Goal: Browse casually

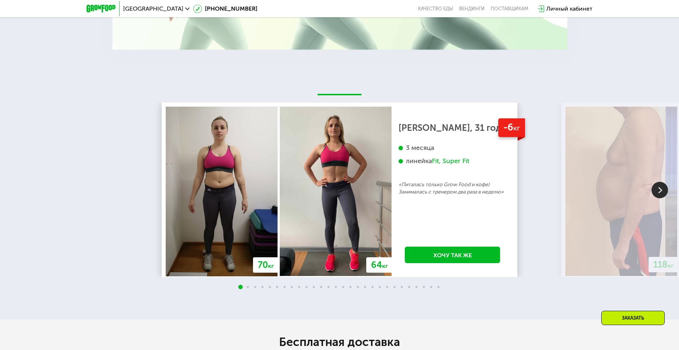
scroll to position [1309, 0]
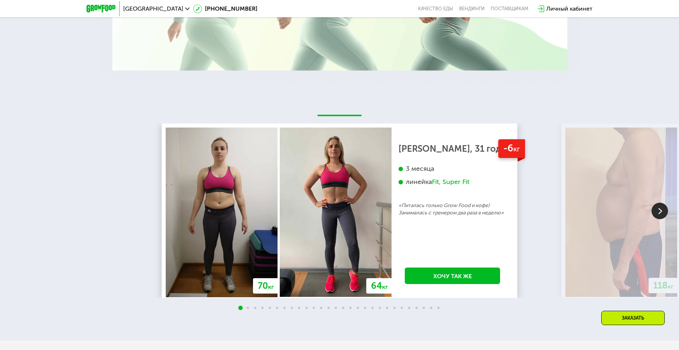
click at [658, 207] on img at bounding box center [660, 211] width 17 height 17
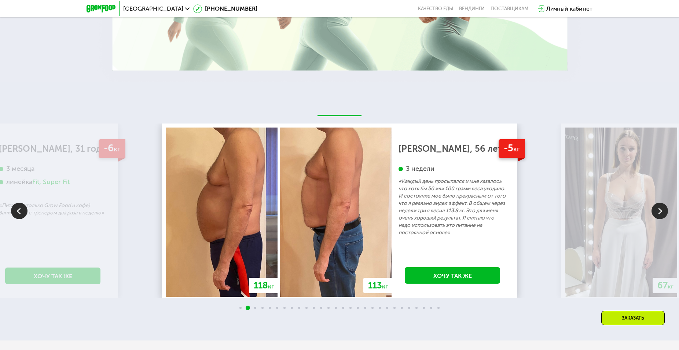
click at [658, 207] on img at bounding box center [660, 211] width 17 height 17
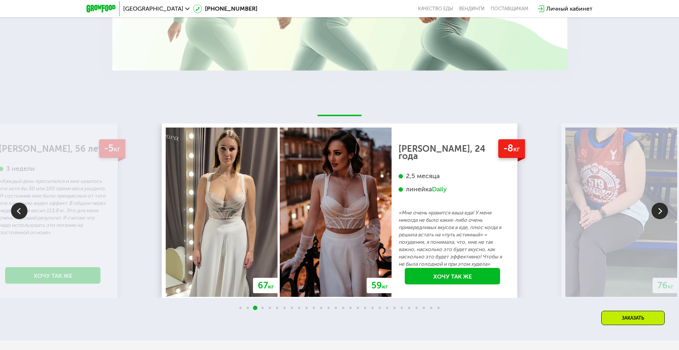
click at [660, 210] on img at bounding box center [660, 211] width 17 height 17
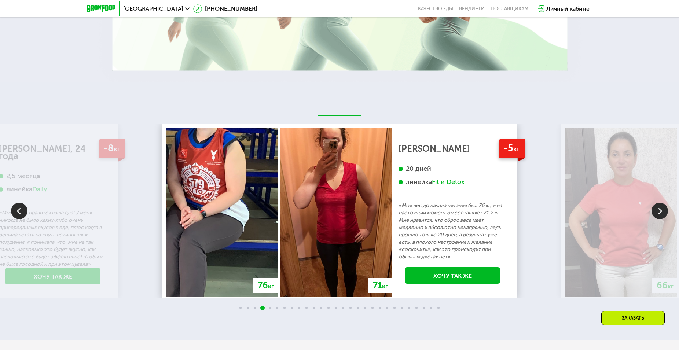
click at [660, 210] on img at bounding box center [660, 211] width 17 height 17
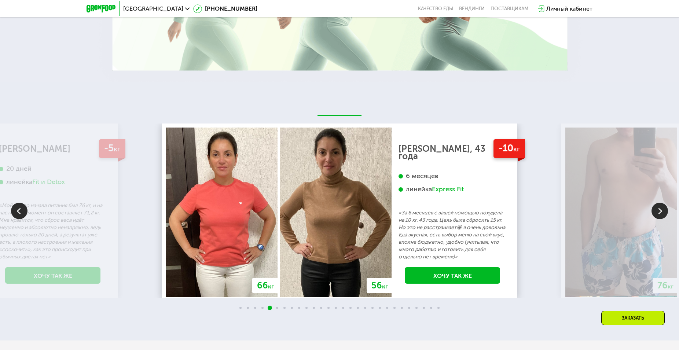
click at [660, 210] on img at bounding box center [660, 211] width 17 height 17
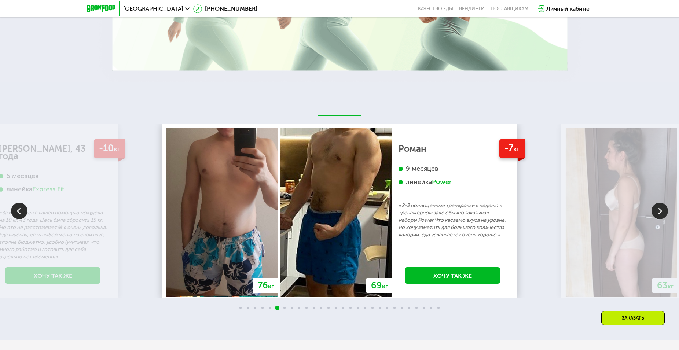
click at [660, 210] on img at bounding box center [660, 211] width 17 height 17
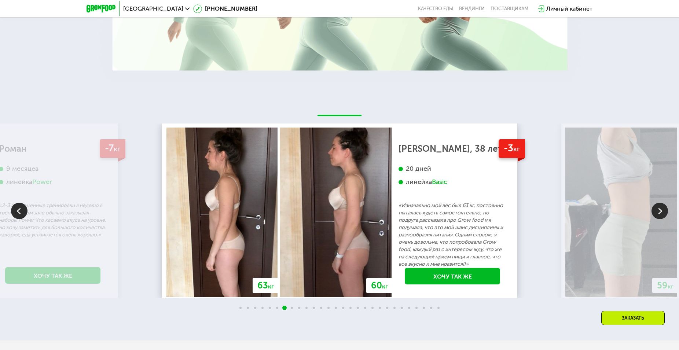
click at [660, 210] on img at bounding box center [660, 211] width 17 height 17
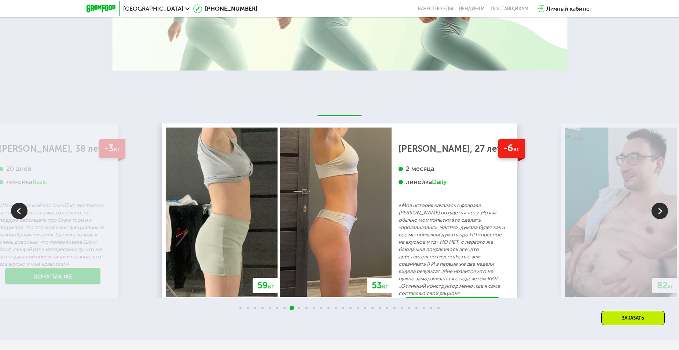
click at [660, 210] on img at bounding box center [660, 211] width 17 height 17
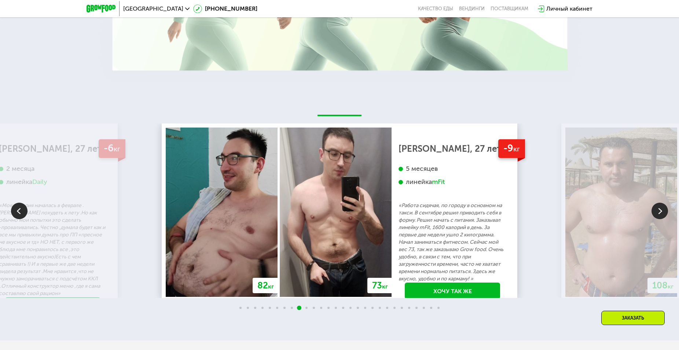
click at [660, 210] on img at bounding box center [660, 211] width 17 height 17
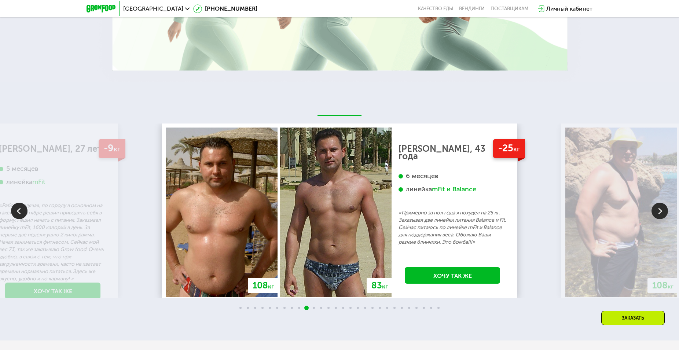
click at [660, 210] on img at bounding box center [660, 211] width 17 height 17
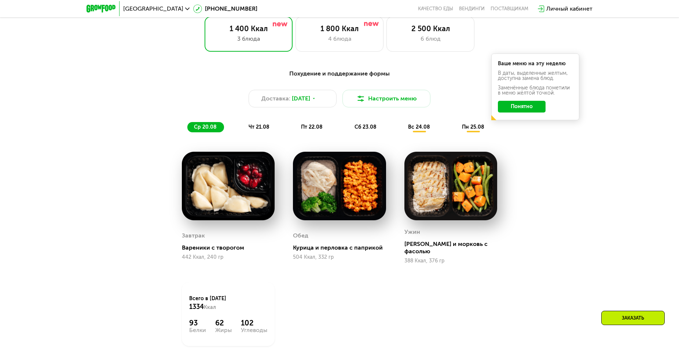
scroll to position [802, 0]
